Goal: Task Accomplishment & Management: Manage account settings

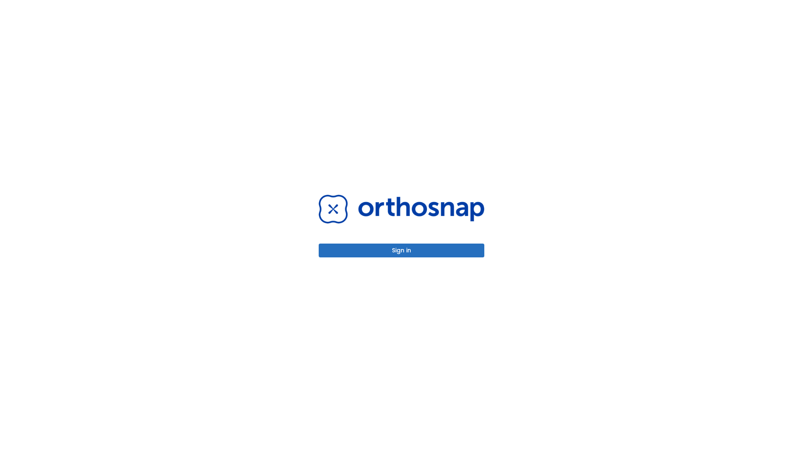
click at [402, 250] on button "Sign in" at bounding box center [402, 251] width 166 height 14
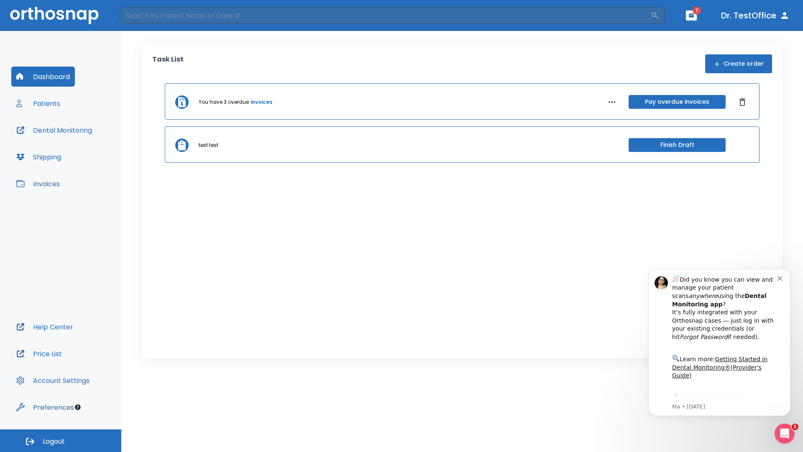
click at [61, 441] on span "Logout" at bounding box center [54, 441] width 22 height 9
